Goal: Task Accomplishment & Management: Use online tool/utility

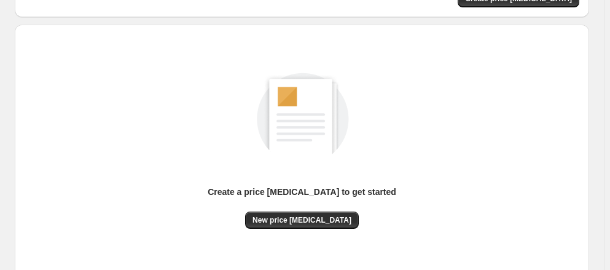
scroll to position [167, 0]
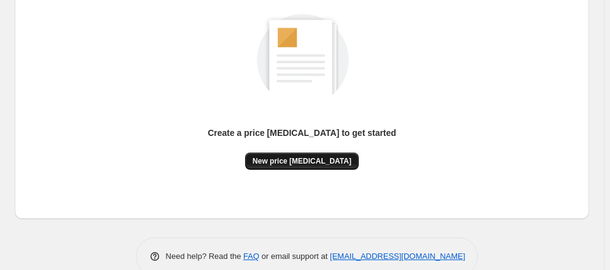
click at [304, 161] on span "New price [MEDICAL_DATA]" at bounding box center [301, 161] width 99 height 10
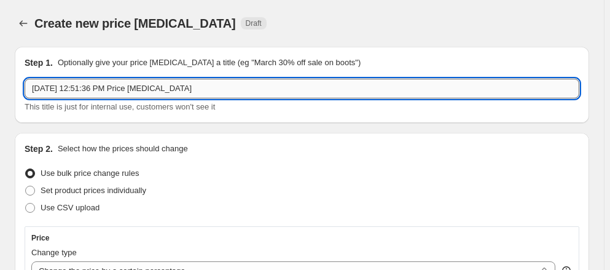
click at [198, 91] on input "[DATE] 12:51:36 PM Price [MEDICAL_DATA]" at bounding box center [302, 89] width 555 height 20
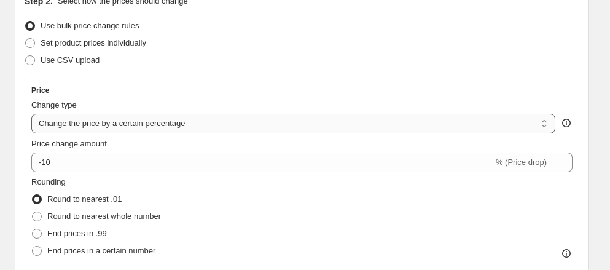
scroll to position [167, 0]
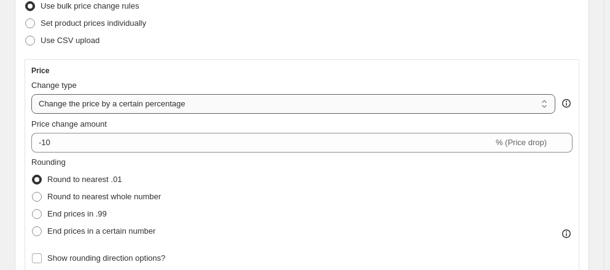
click at [166, 109] on select "Change the price to a certain amount Change the price by a certain amount Chang…" at bounding box center [293, 104] width 524 height 20
select select "to"
click at [34, 97] on select "Change the price to a certain amount Change the price by a certain amount Chang…" at bounding box center [293, 104] width 524 height 20
type input "80.00"
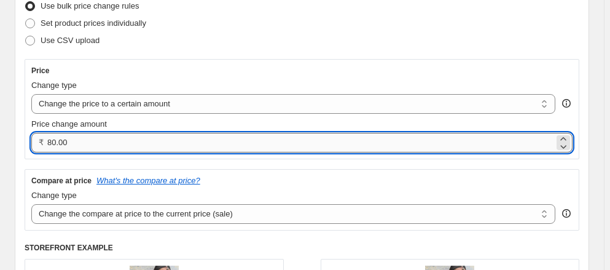
click at [96, 148] on input "80.00" at bounding box center [300, 143] width 507 height 20
click at [106, 113] on select "Change the price to a certain amount Change the price by a certain amount Chang…" at bounding box center [293, 104] width 524 height 20
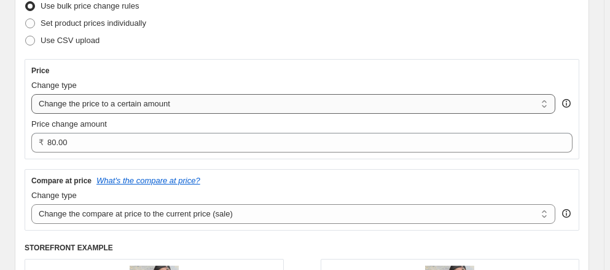
select select "by"
click at [34, 97] on select "Change the price to a certain amount Change the price by a certain amount Chang…" at bounding box center [293, 104] width 524 height 20
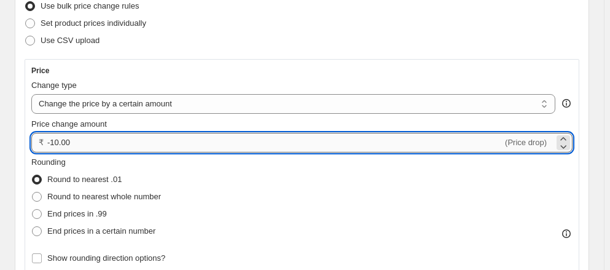
click at [103, 142] on input "-10.00" at bounding box center [274, 143] width 455 height 20
drag, startPoint x: 101, startPoint y: 142, endPoint x: 93, endPoint y: 141, distance: 8.0
click at [95, 141] on input "-10.00" at bounding box center [274, 143] width 455 height 20
drag, startPoint x: 93, startPoint y: 136, endPoint x: 26, endPoint y: 126, distance: 67.8
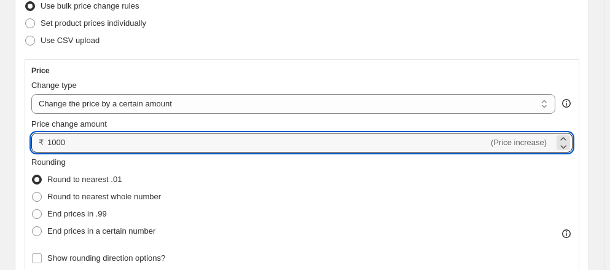
type input "1000.00"
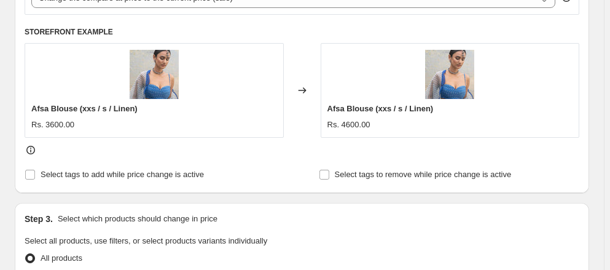
scroll to position [502, 0]
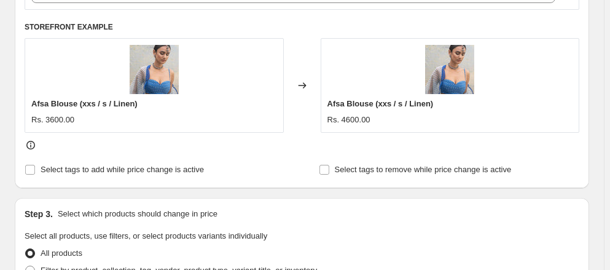
radio input "true"
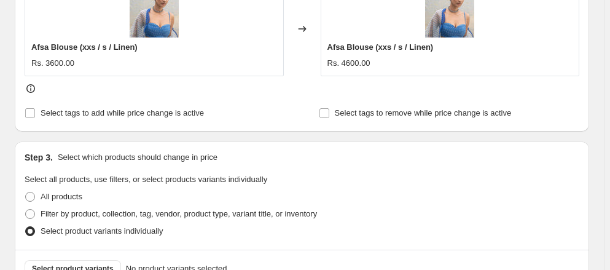
scroll to position [558, 0]
click at [26, 209] on span at bounding box center [30, 214] width 10 height 10
click at [26, 209] on input "Filter by product, collection, tag, vendor, product type, variant title, or inv…" at bounding box center [25, 209] width 1 height 1
radio input "true"
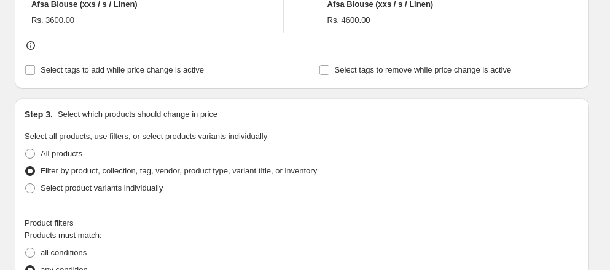
scroll to position [670, 0]
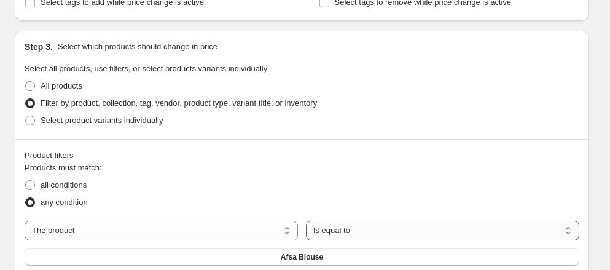
click at [394, 221] on select "Is equal to Is not equal to" at bounding box center [442, 231] width 273 height 20
click at [385, 221] on select "Is equal to Is not equal to" at bounding box center [442, 231] width 273 height 20
click at [205, 221] on select "The product The product's collection The product's tag The product's vendor The…" at bounding box center [161, 231] width 273 height 20
click at [489, 176] on div "all conditions" at bounding box center [302, 184] width 555 height 17
click at [154, 221] on select "The product The product's collection The product's tag The product's vendor The…" at bounding box center [161, 231] width 273 height 20
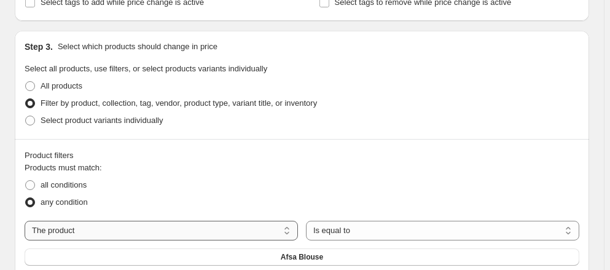
click at [25, 221] on select "The product The product's collection The product's tag The product's vendor The…" at bounding box center [161, 231] width 273 height 20
click at [365, 221] on select "Is equal to Is not equal to" at bounding box center [442, 231] width 273 height 20
click at [221, 162] on div "Products must match: all conditions any condition The product The product's col…" at bounding box center [302, 227] width 555 height 131
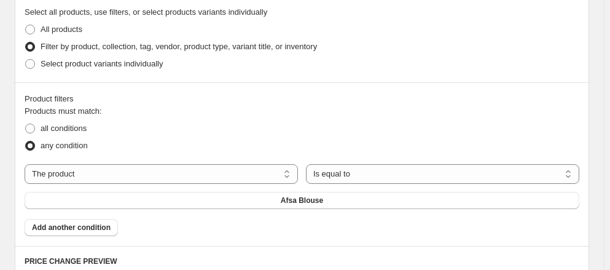
scroll to position [725, 0]
click at [86, 219] on button "Add another condition" at bounding box center [71, 227] width 93 height 17
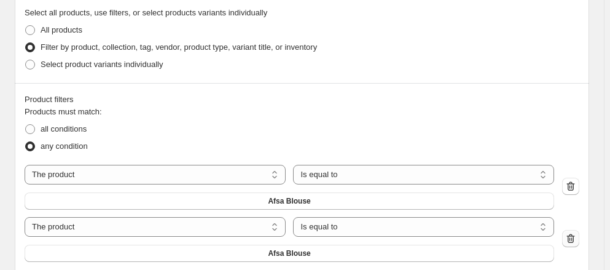
click at [576, 232] on icon "button" at bounding box center [571, 238] width 12 height 12
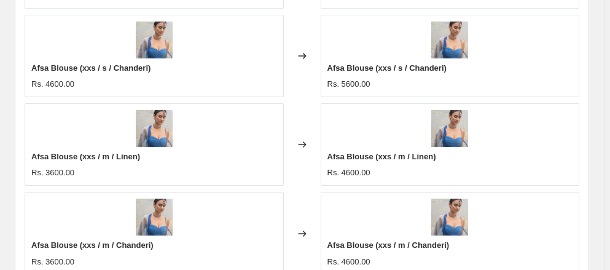
scroll to position [1120, 0]
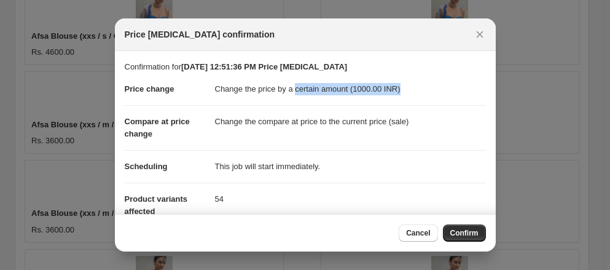
drag, startPoint x: 305, startPoint y: 93, endPoint x: 398, endPoint y: 98, distance: 93.5
click at [398, 98] on dd "Change the price by a certain amount (1000.00 INR)" at bounding box center [350, 89] width 271 height 32
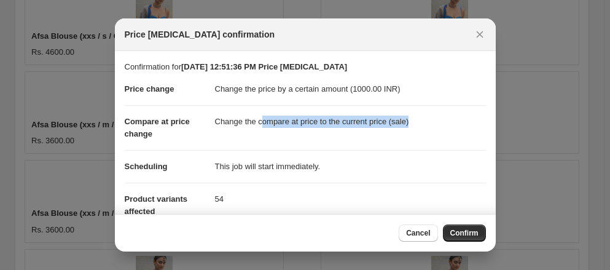
drag, startPoint x: 288, startPoint y: 123, endPoint x: 424, endPoint y: 121, distance: 135.8
click at [424, 121] on dd "Change the compare at price to the current price (sale)" at bounding box center [350, 121] width 271 height 33
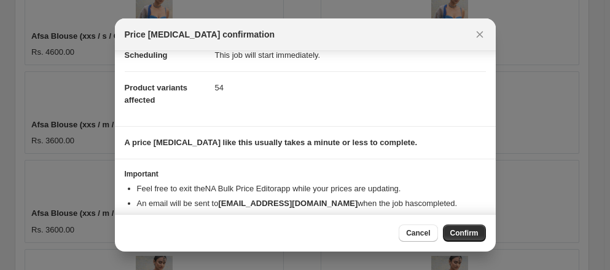
scroll to position [133, 0]
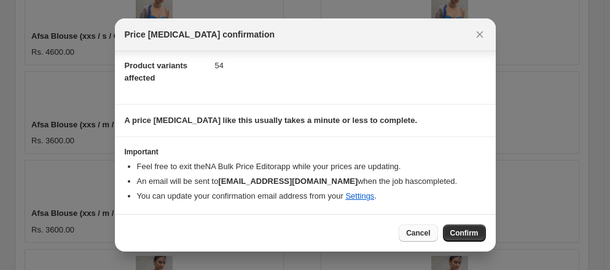
click at [432, 233] on button "Cancel" at bounding box center [418, 232] width 39 height 17
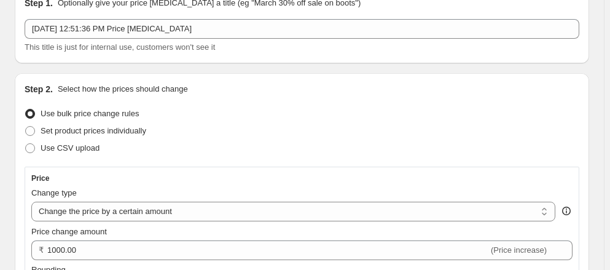
scroll to position [0, 0]
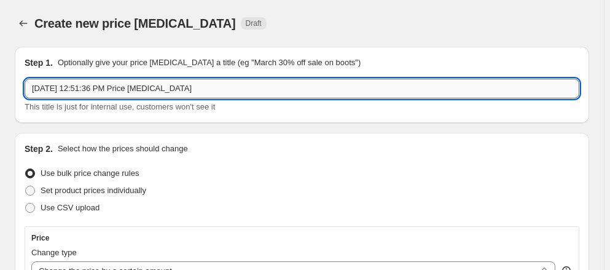
click at [184, 90] on input "[DATE] 12:51:36 PM Price [MEDICAL_DATA]" at bounding box center [302, 89] width 555 height 20
